Goal: Check status

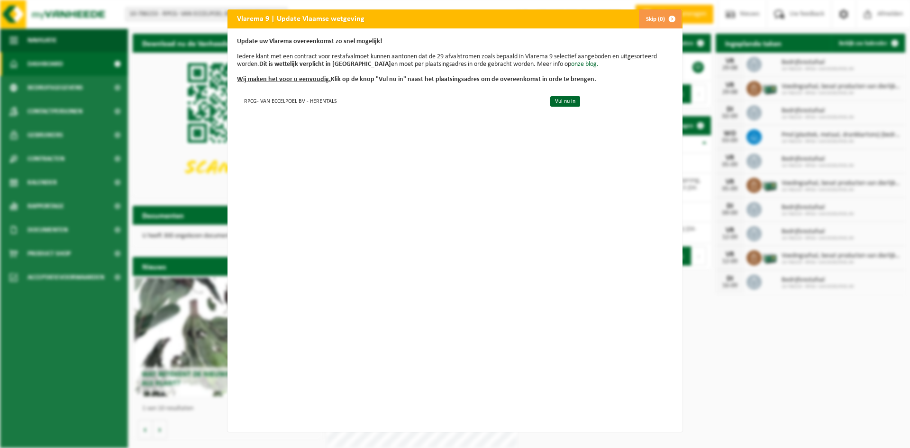
click at [669, 18] on span "button" at bounding box center [672, 18] width 19 height 19
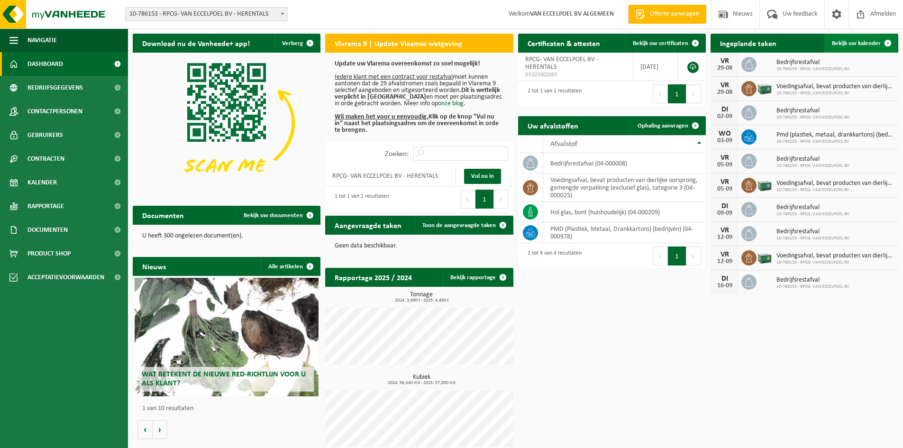
click at [879, 42] on span at bounding box center [887, 43] width 19 height 19
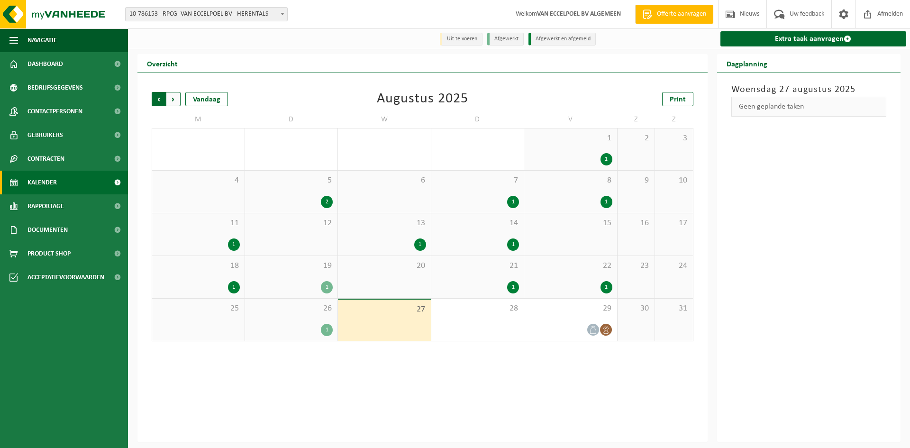
click at [174, 101] on span "Volgende" at bounding box center [173, 99] width 14 height 14
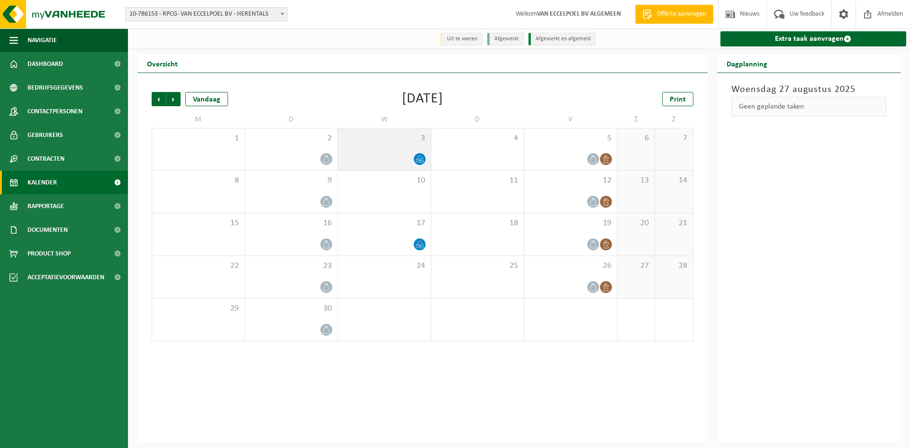
click at [418, 162] on icon at bounding box center [417, 161] width 2 height 4
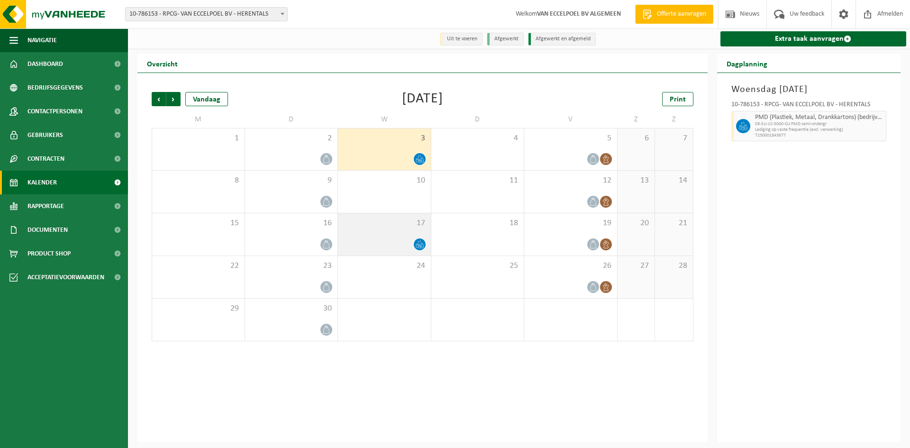
click at [417, 235] on div "17" at bounding box center [384, 234] width 93 height 42
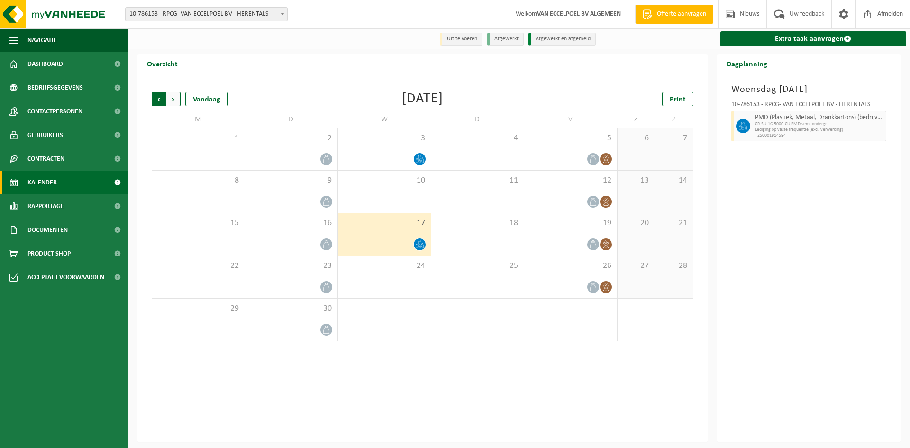
click at [175, 100] on span "Volgende" at bounding box center [173, 99] width 14 height 14
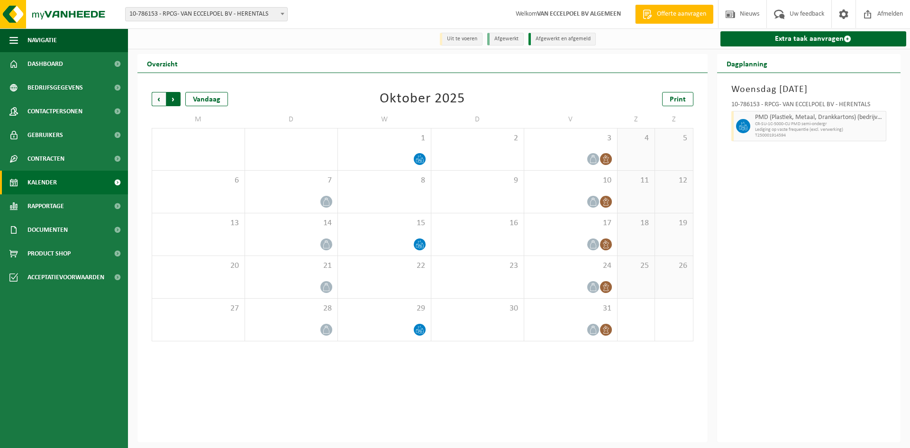
click at [154, 99] on span "Vorige" at bounding box center [159, 99] width 14 height 14
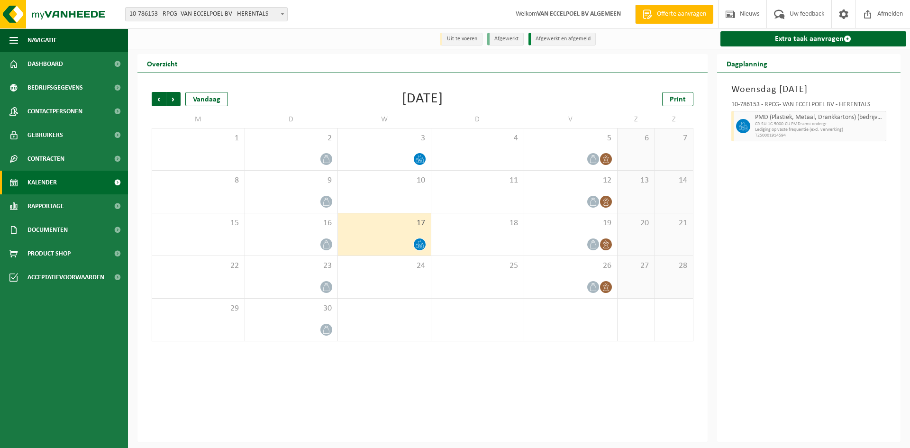
click at [154, 99] on span "Vorige" at bounding box center [159, 99] width 14 height 14
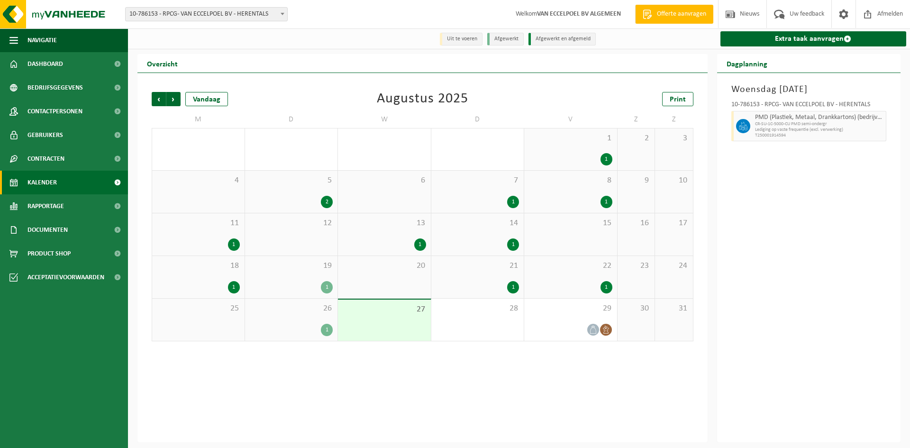
click at [217, 279] on div "18 1" at bounding box center [198, 277] width 92 height 42
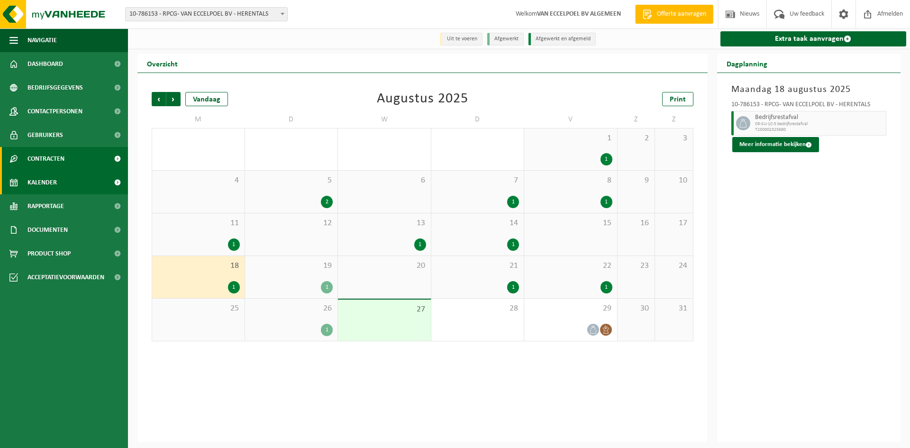
click at [68, 161] on link "Contracten" at bounding box center [64, 159] width 128 height 24
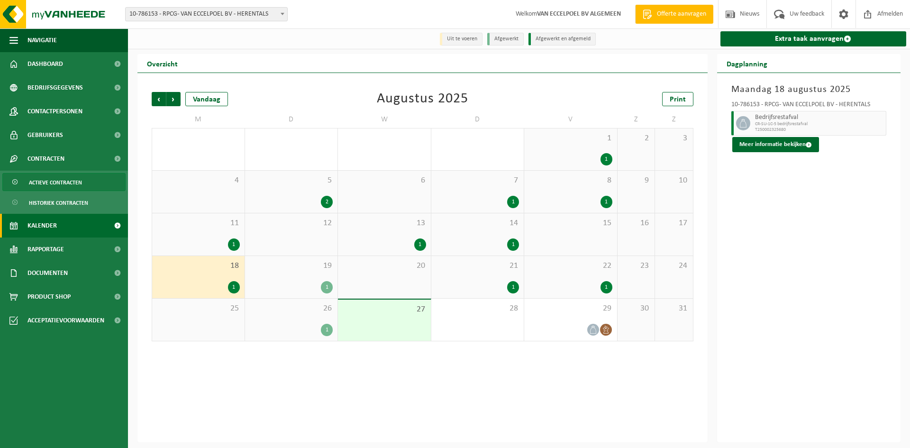
click at [77, 184] on span "Actieve contracten" at bounding box center [55, 183] width 53 height 18
